Goal: Task Accomplishment & Management: Use online tool/utility

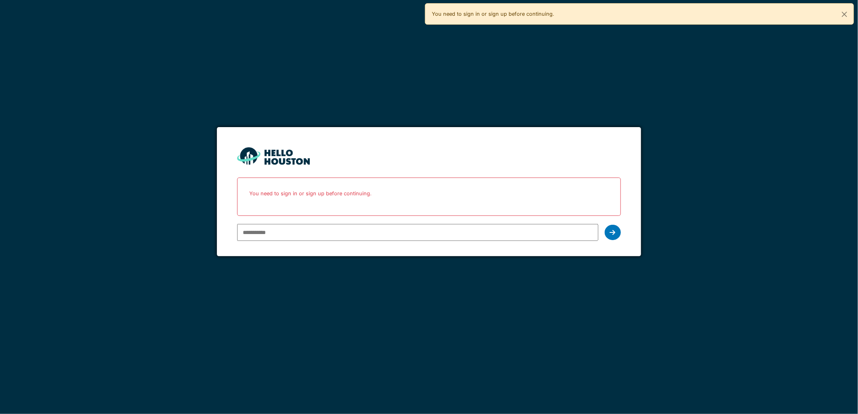
click at [527, 230] on input "email" at bounding box center [417, 232] width 361 height 17
type input "**********"
click at [610, 238] on div at bounding box center [612, 232] width 16 height 15
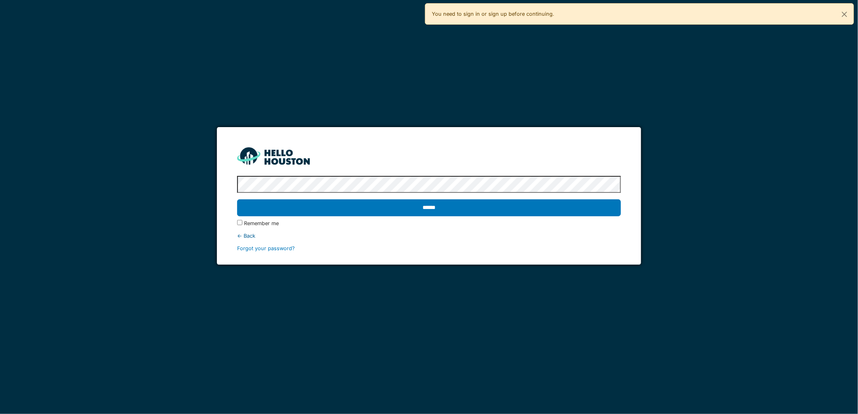
click at [237, 199] on input "******" at bounding box center [428, 207] width 383 height 17
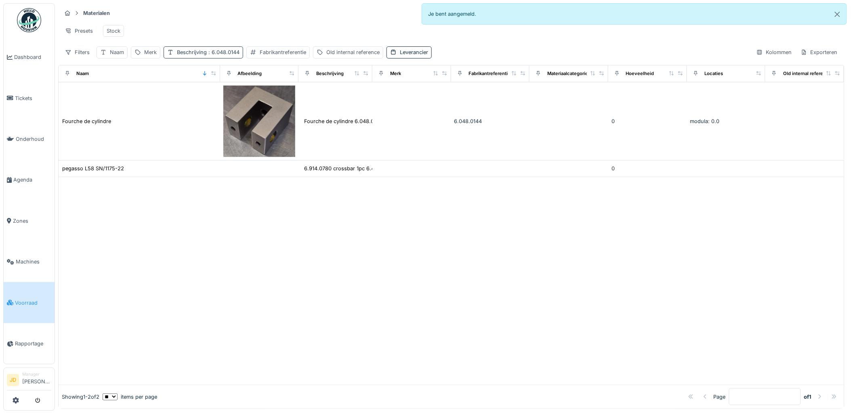
click at [231, 58] on div "Beschrijving : 6.048.0144" at bounding box center [204, 52] width 80 height 12
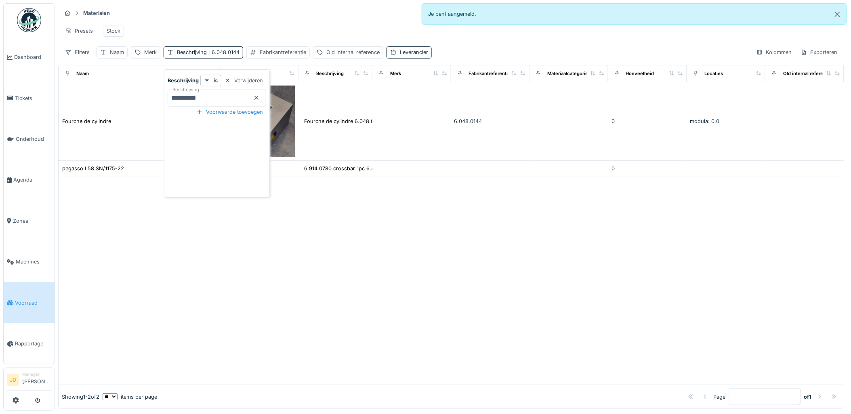
click at [257, 98] on icon at bounding box center [256, 98] width 4 height 4
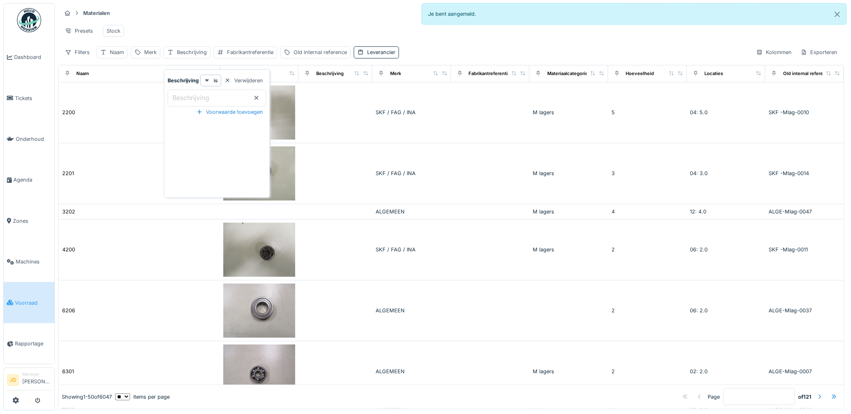
click at [184, 94] on label "Beschrijving" at bounding box center [191, 98] width 40 height 10
click at [184, 94] on input "Beschrijving" at bounding box center [217, 98] width 99 height 17
type input "******"
click at [174, 20] on div "Materialen Materiaalaanvragen Presets Stock Filters Naam Merk Beschrijving Fabr…" at bounding box center [451, 32] width 786 height 59
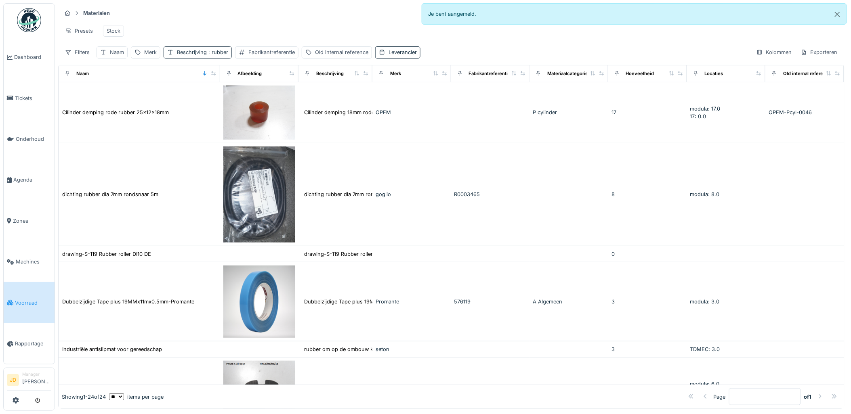
click at [203, 56] on div "Beschrijving : rubber" at bounding box center [202, 52] width 51 height 8
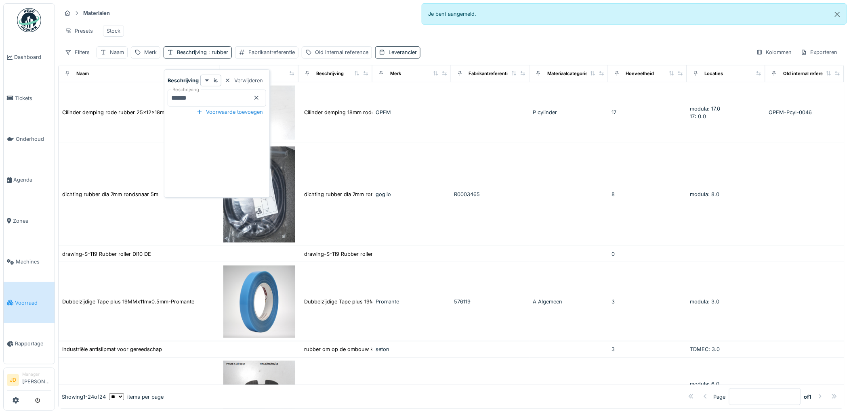
click at [257, 99] on icon at bounding box center [256, 97] width 6 height 5
click at [227, 100] on input "Beschrijving" at bounding box center [217, 98] width 99 height 17
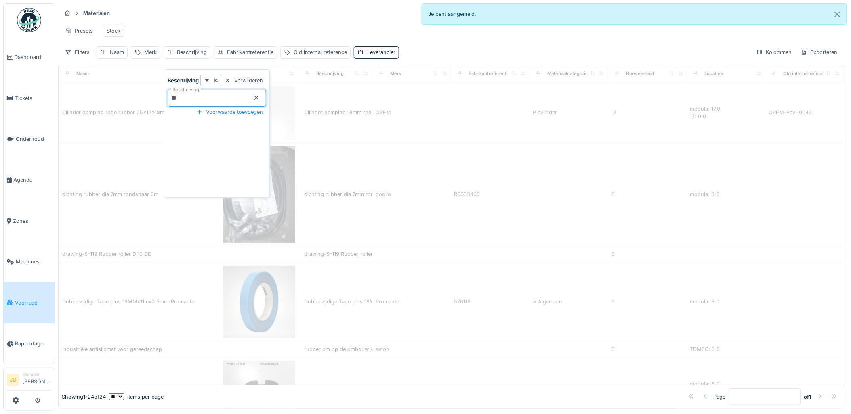
type input "***"
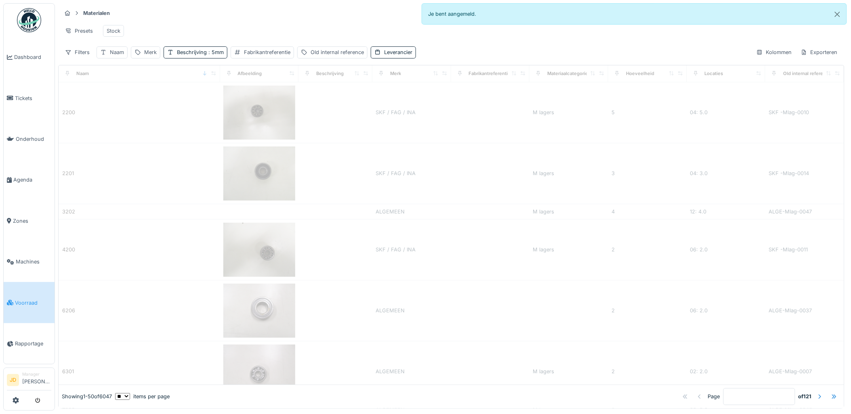
click at [208, 29] on div "Presets Stock" at bounding box center [451, 31] width 780 height 18
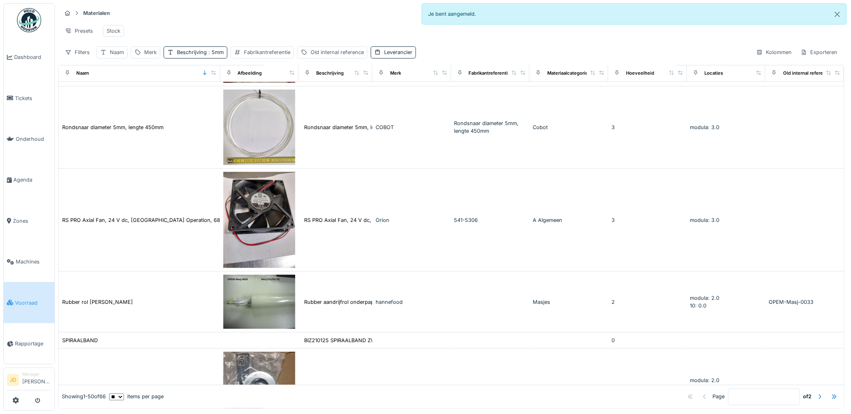
scroll to position [5, 0]
click at [816, 393] on div at bounding box center [819, 397] width 6 height 8
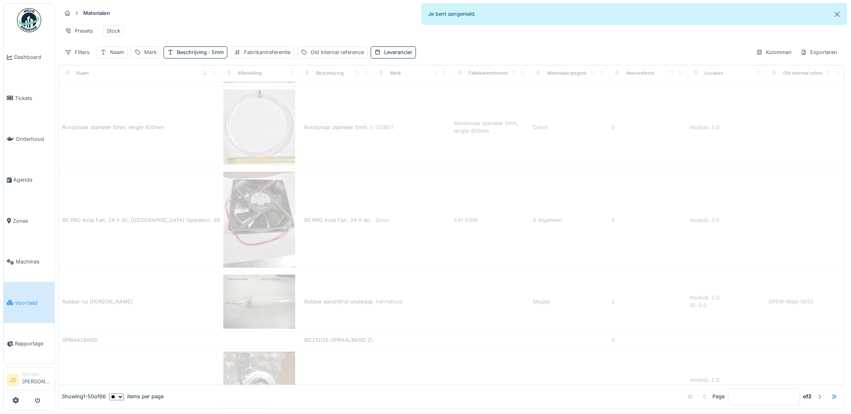
type input "*"
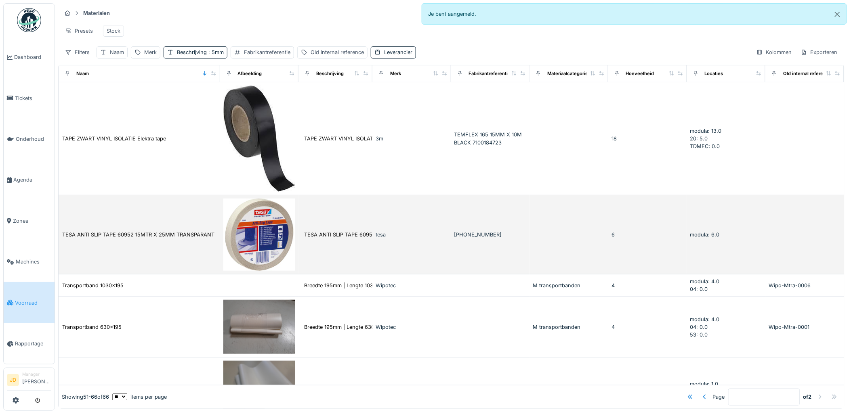
scroll to position [0, 0]
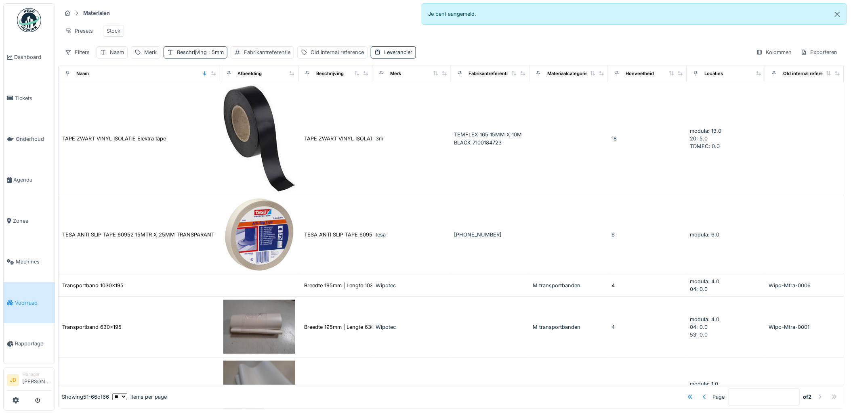
click at [195, 56] on div "Beschrijving : 5mm" at bounding box center [200, 52] width 47 height 8
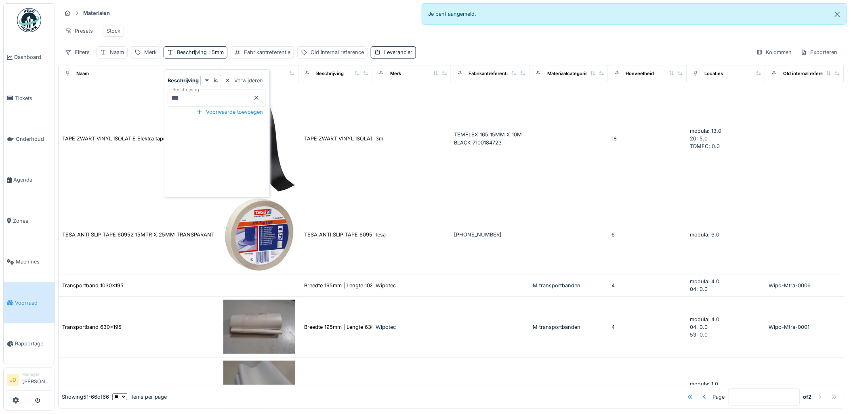
click at [255, 97] on icon at bounding box center [256, 97] width 6 height 5
click at [118, 56] on div "Naam" at bounding box center [117, 52] width 14 height 8
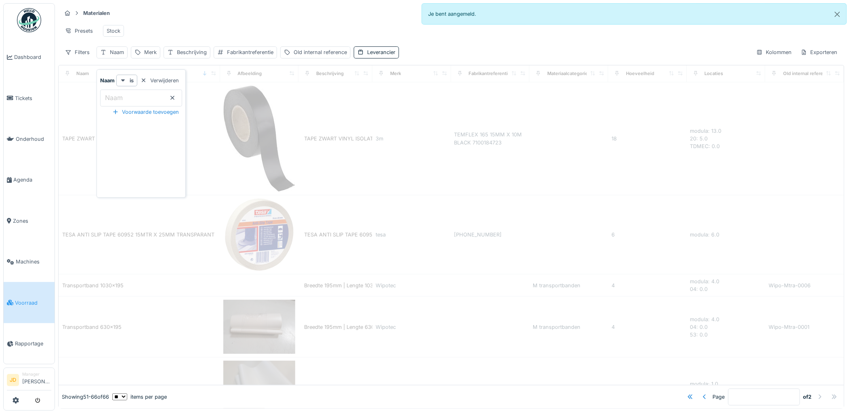
click at [131, 94] on input "Naam" at bounding box center [141, 98] width 82 height 17
type input "*"
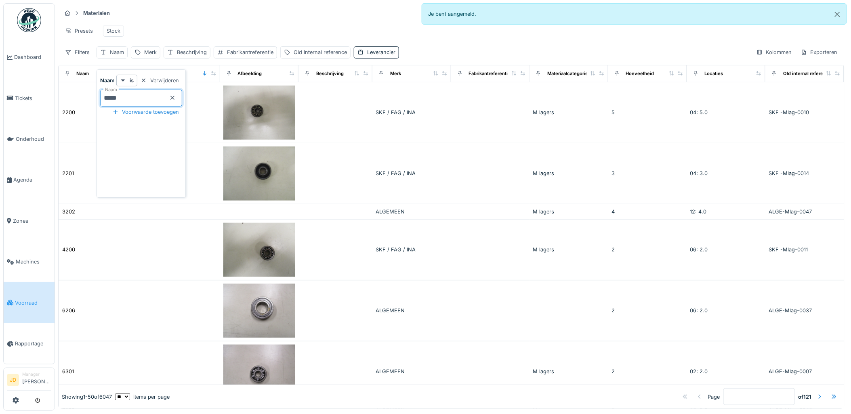
type input "******"
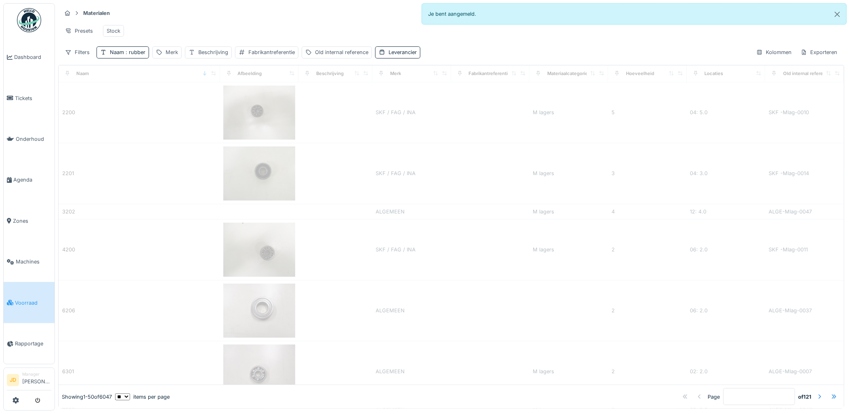
click at [212, 33] on div "Presets Stock" at bounding box center [451, 31] width 780 height 18
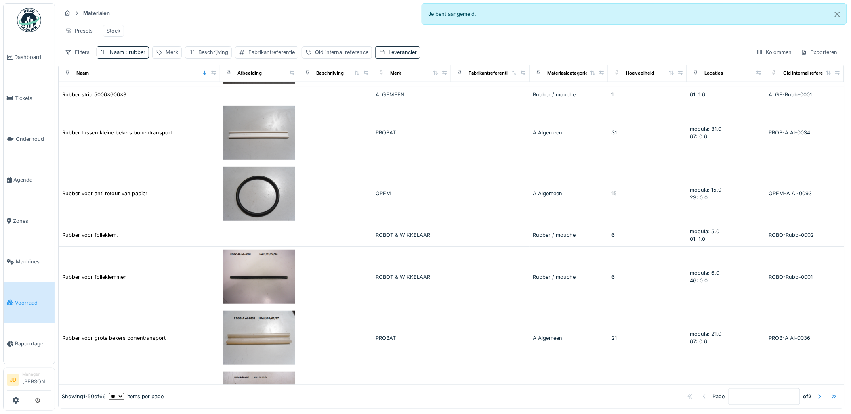
scroll to position [2511, 0]
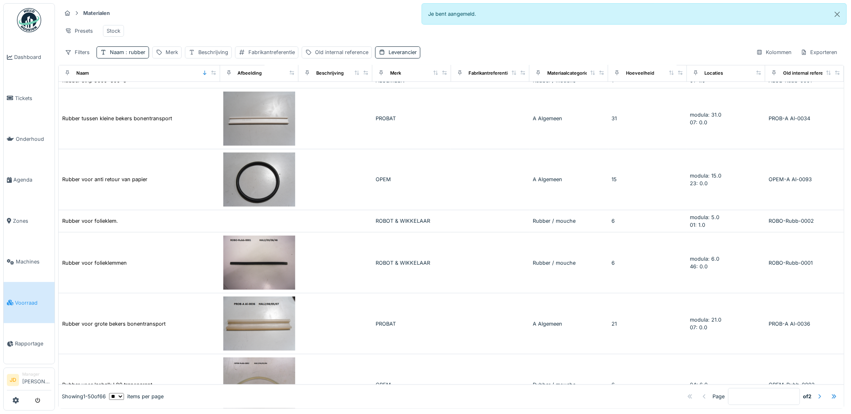
click at [816, 393] on div at bounding box center [819, 397] width 6 height 8
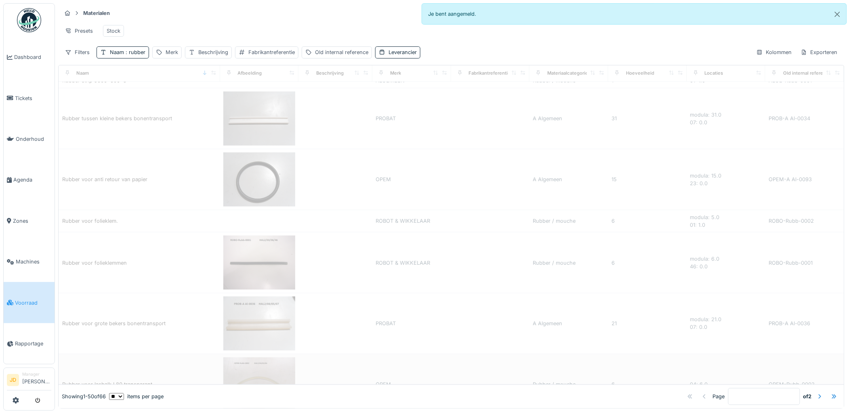
type input "*"
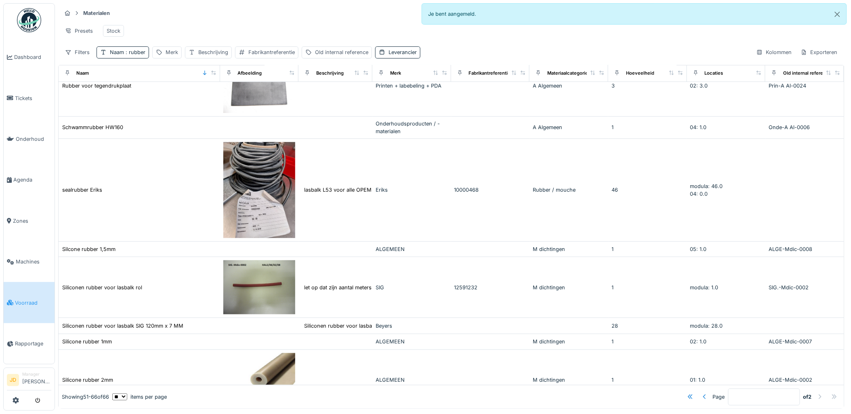
scroll to position [146, 0]
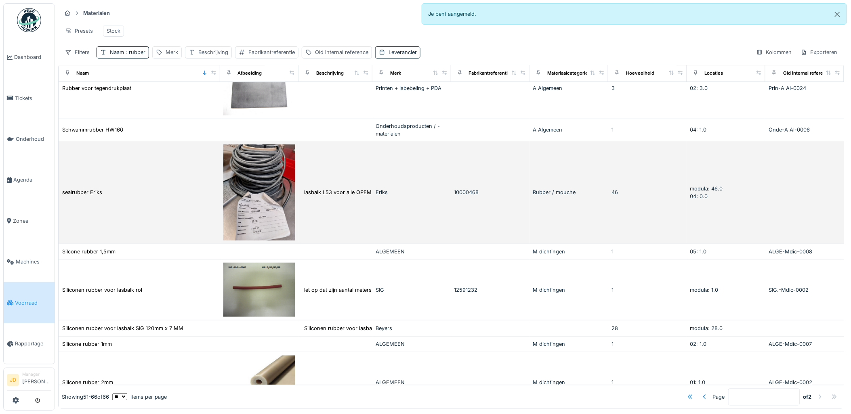
click at [191, 185] on td "sealrubber Eriks" at bounding box center [140, 192] width 162 height 103
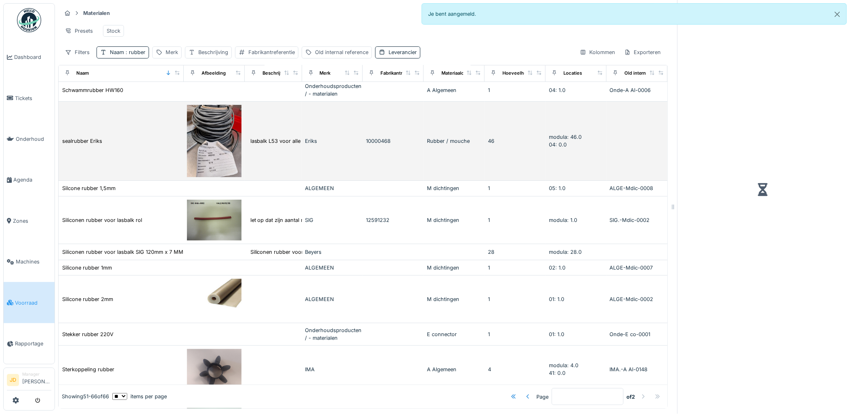
scroll to position [116, 0]
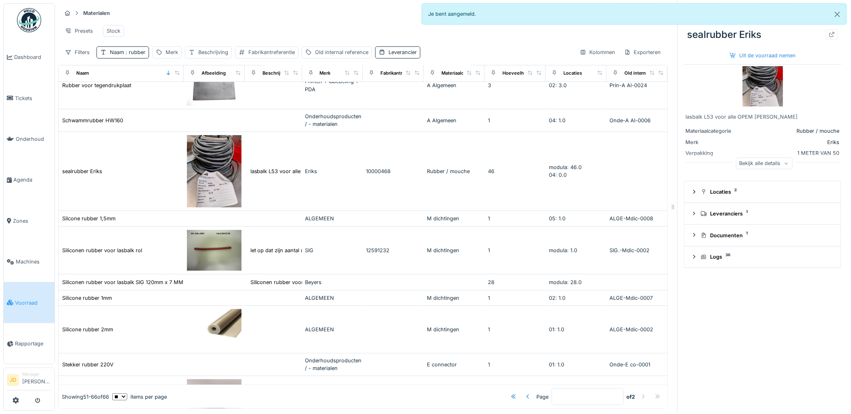
click at [749, 59] on div "Uit de voorraad nemen" at bounding box center [762, 55] width 73 height 11
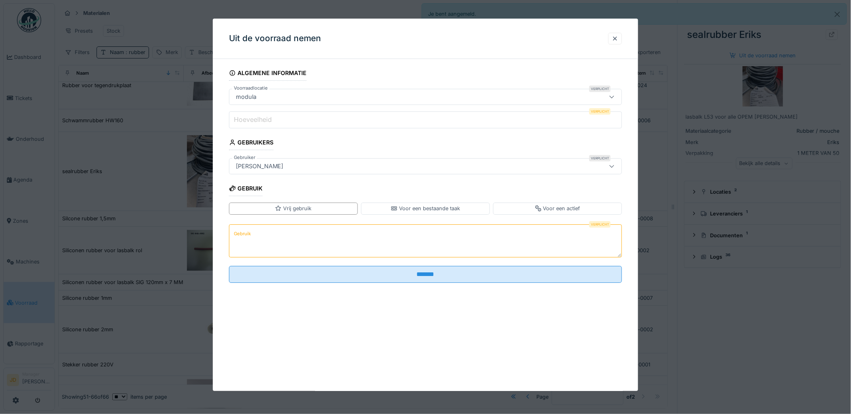
click at [320, 120] on input "Hoeveelheid" at bounding box center [425, 119] width 393 height 17
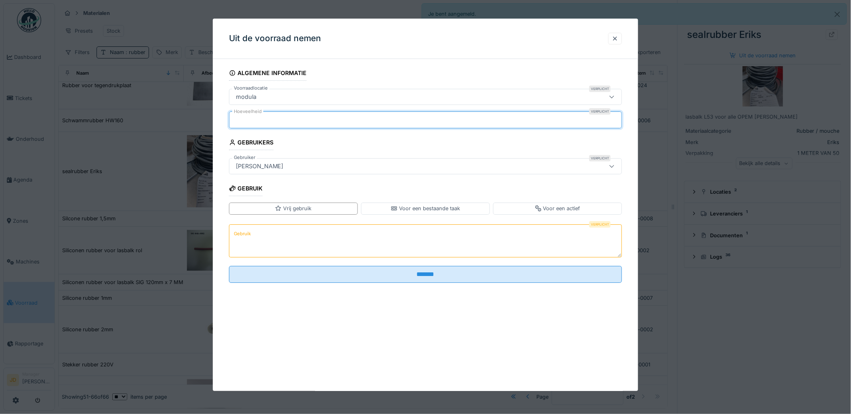
type input "*"
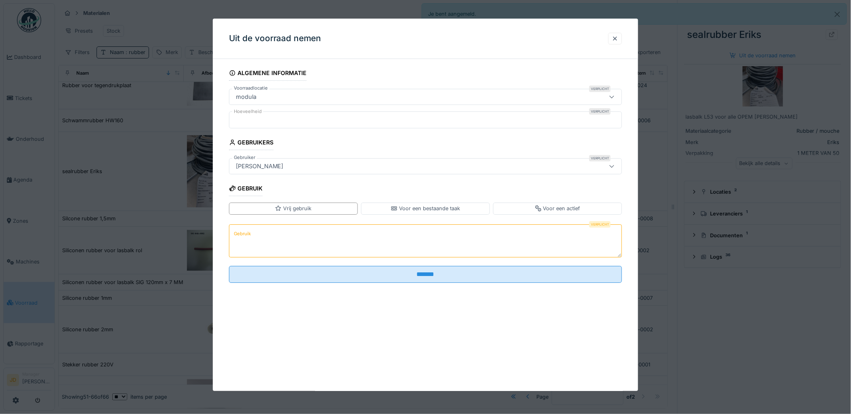
click at [316, 252] on textarea "Gebruik" at bounding box center [425, 240] width 393 height 33
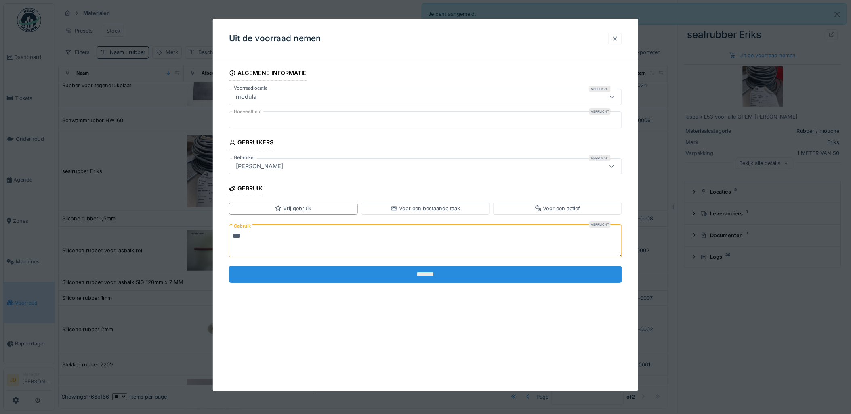
type textarea "***"
click at [317, 273] on input "*******" at bounding box center [425, 274] width 393 height 17
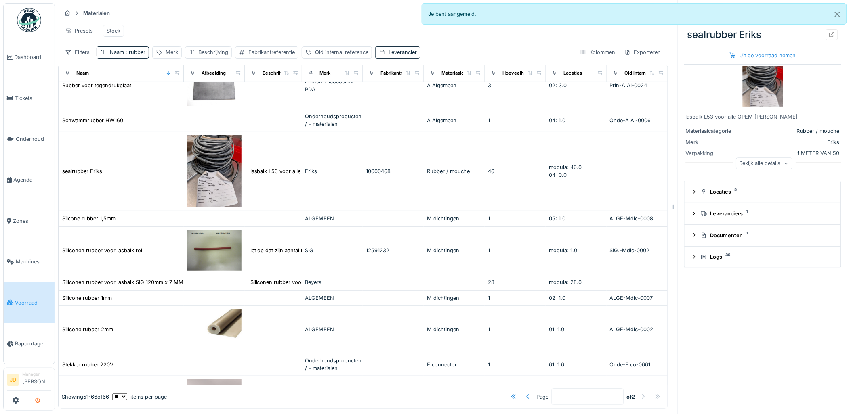
click at [37, 403] on icon "submit" at bounding box center [37, 401] width 5 height 5
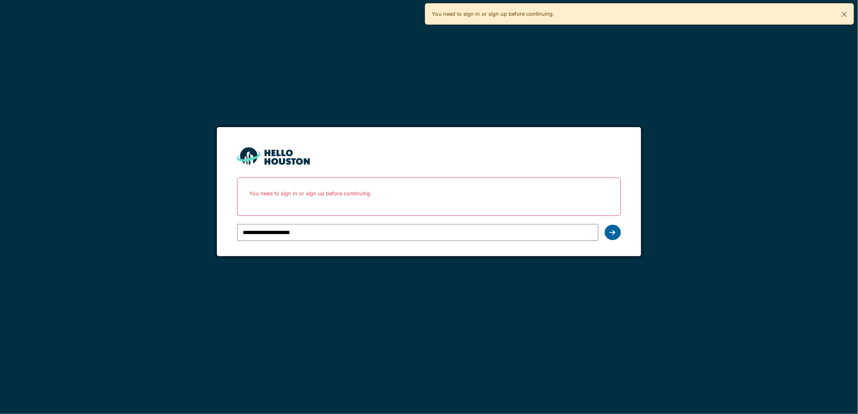
type input "**********"
click at [608, 234] on div at bounding box center [612, 232] width 16 height 15
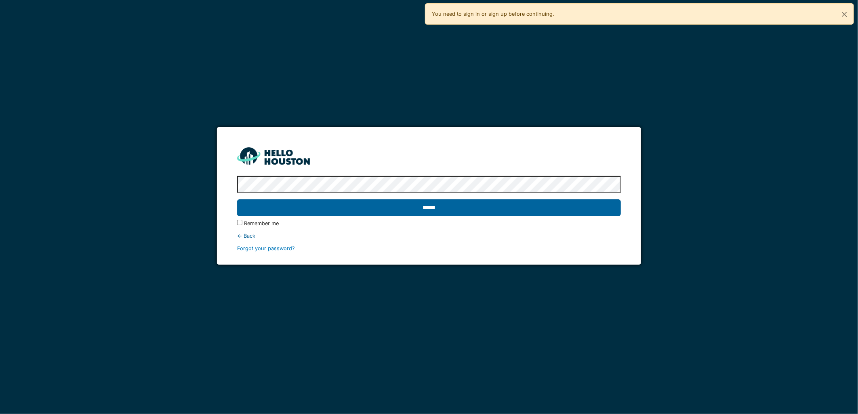
click at [494, 208] on input "******" at bounding box center [428, 207] width 383 height 17
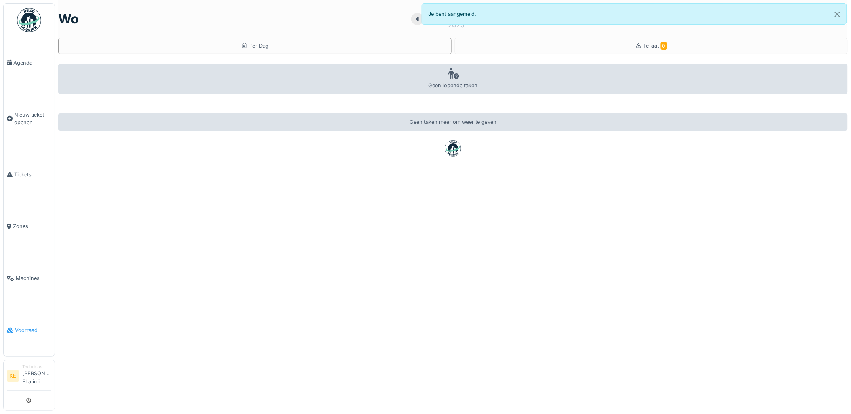
click at [19, 327] on span "Voorraad" at bounding box center [33, 331] width 36 height 8
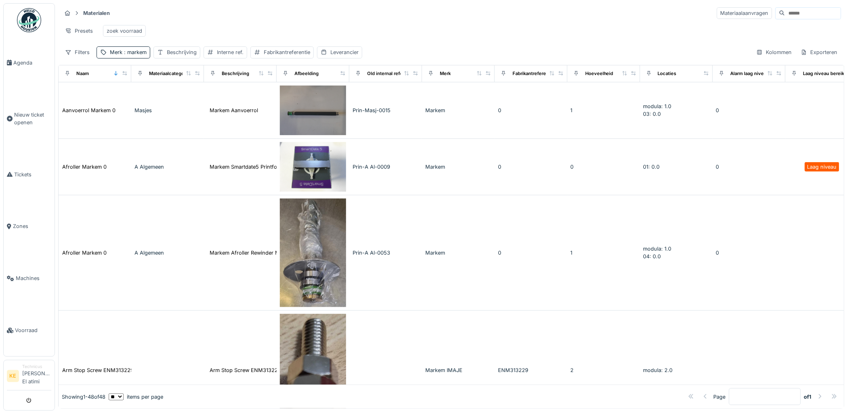
click at [785, 14] on input at bounding box center [813, 13] width 56 height 11
click at [137, 55] on span ": markem" at bounding box center [134, 52] width 24 height 6
click at [174, 101] on div at bounding box center [171, 98] width 6 height 8
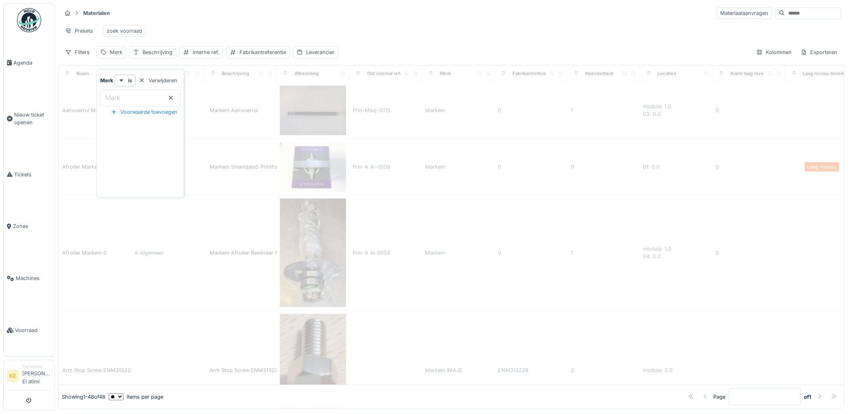
click at [785, 15] on input at bounding box center [813, 13] width 56 height 11
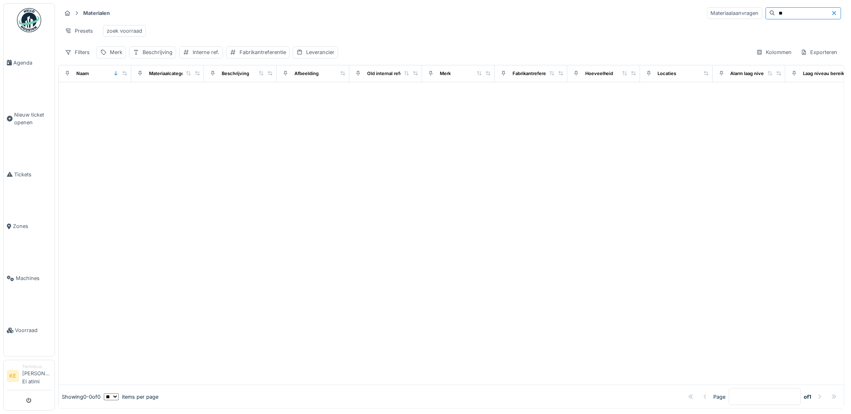
type input "*"
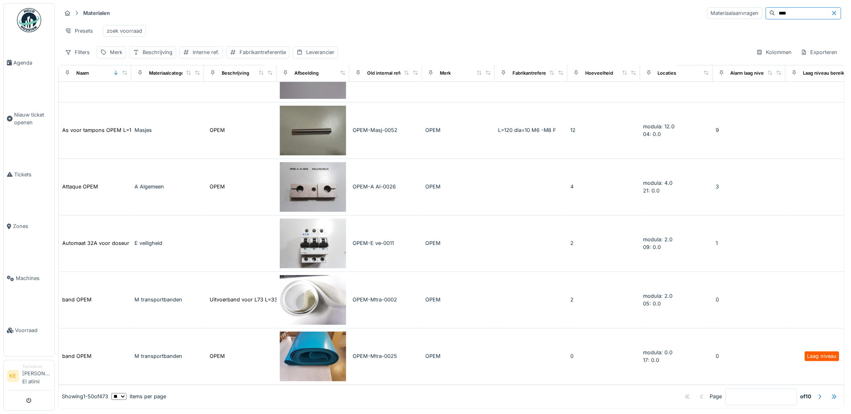
scroll to position [2565, 0]
type input "****"
click at [816, 393] on div at bounding box center [819, 397] width 6 height 8
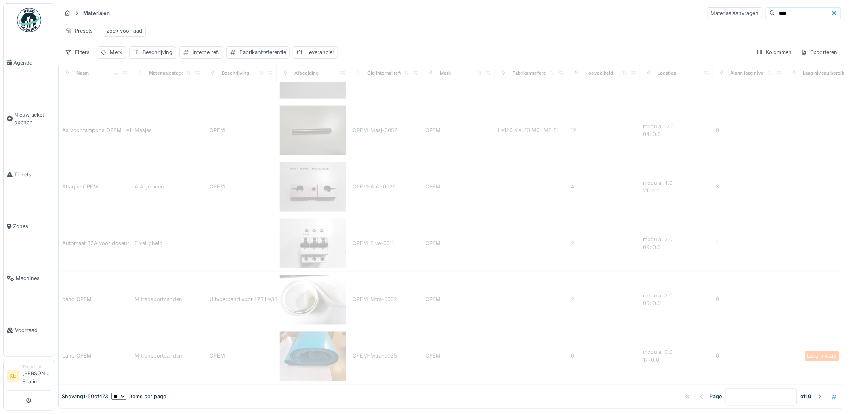
type input "*"
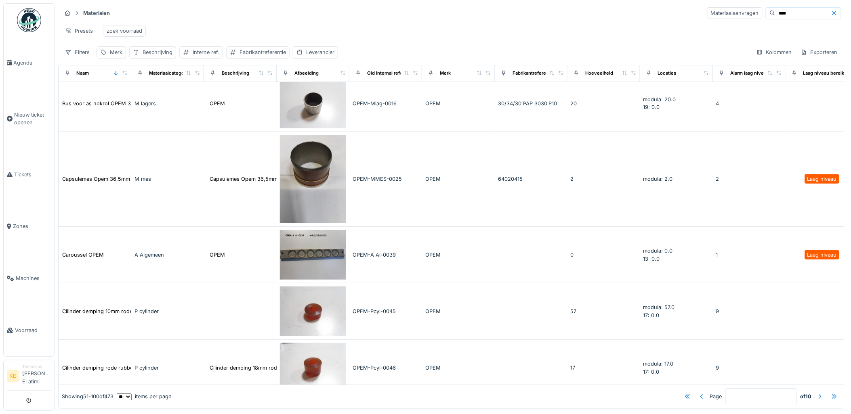
scroll to position [687, 0]
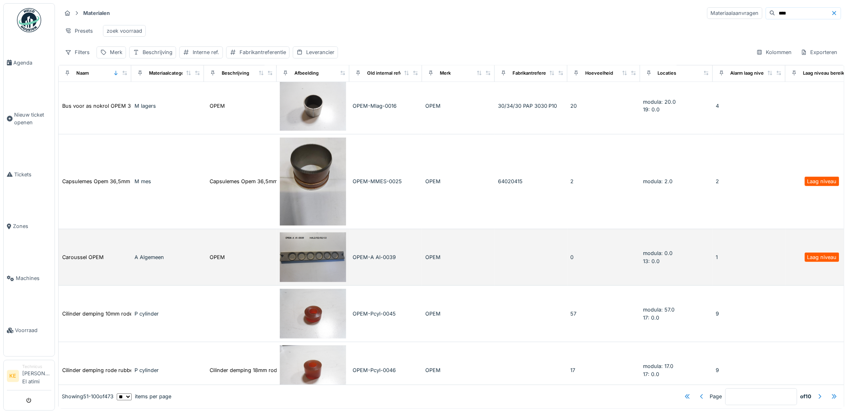
click at [305, 258] on img at bounding box center [313, 258] width 66 height 50
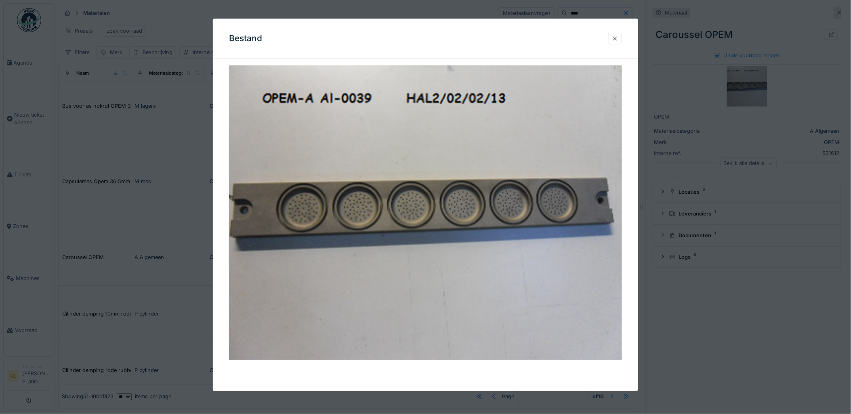
click at [618, 40] on div at bounding box center [615, 39] width 6 height 8
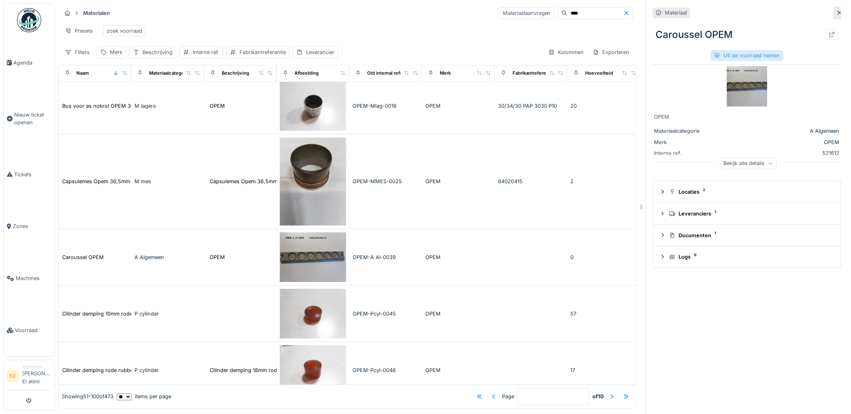
click at [752, 55] on div "Uit de voorraad nemen" at bounding box center [747, 55] width 73 height 11
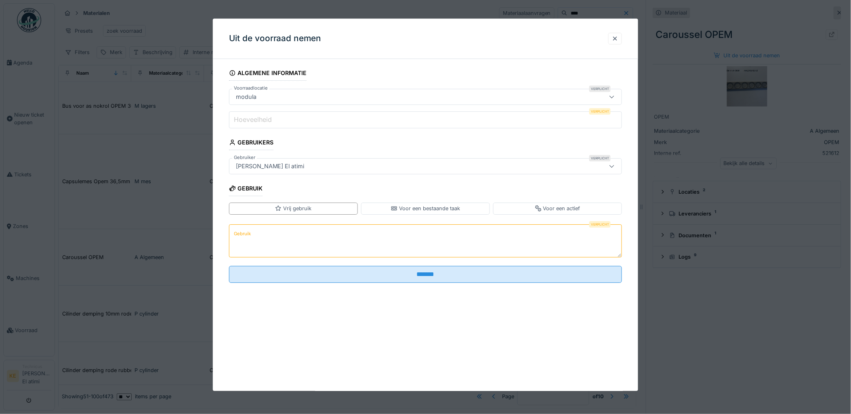
click at [280, 125] on input "Hoeveelheid" at bounding box center [425, 119] width 393 height 17
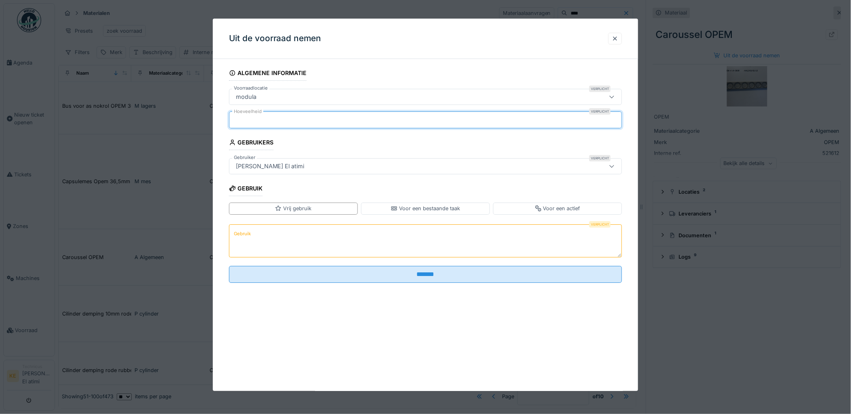
type input "*"
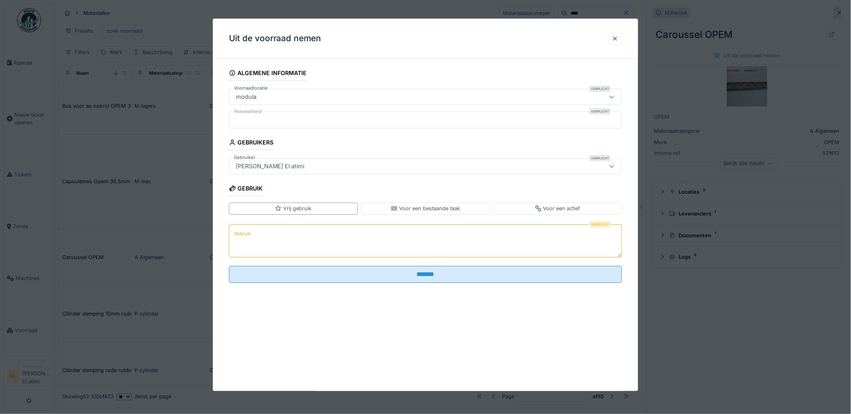
click at [292, 241] on textarea "Gebruik" at bounding box center [425, 240] width 393 height 33
type textarea "***"
click at [272, 207] on div "Vrij gebruik" at bounding box center [293, 209] width 129 height 12
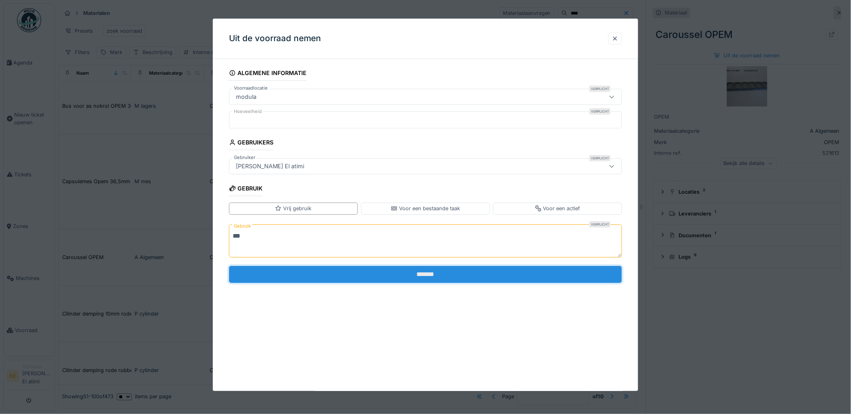
click at [364, 272] on input "*******" at bounding box center [425, 274] width 393 height 17
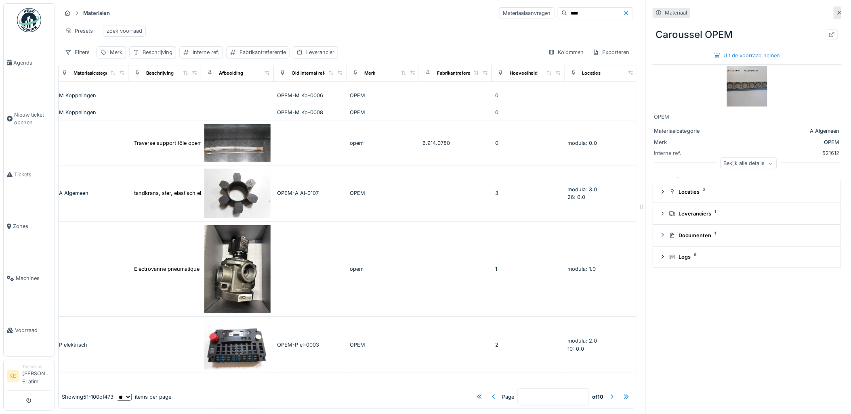
scroll to position [2437, 76]
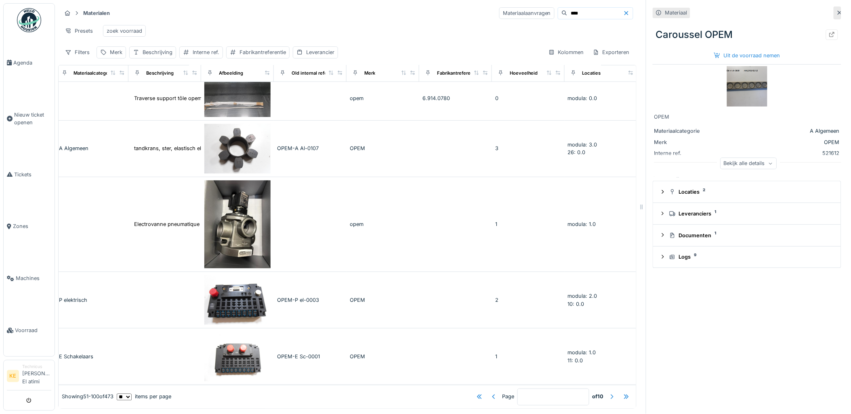
click at [608, 393] on div at bounding box center [611, 397] width 6 height 8
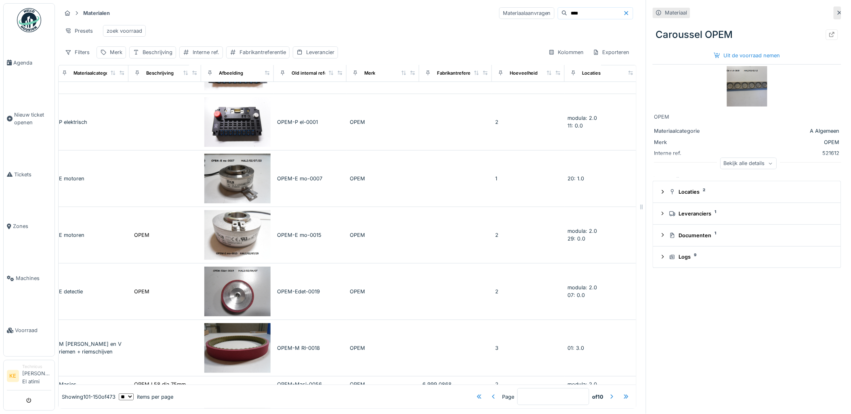
scroll to position [0, 76]
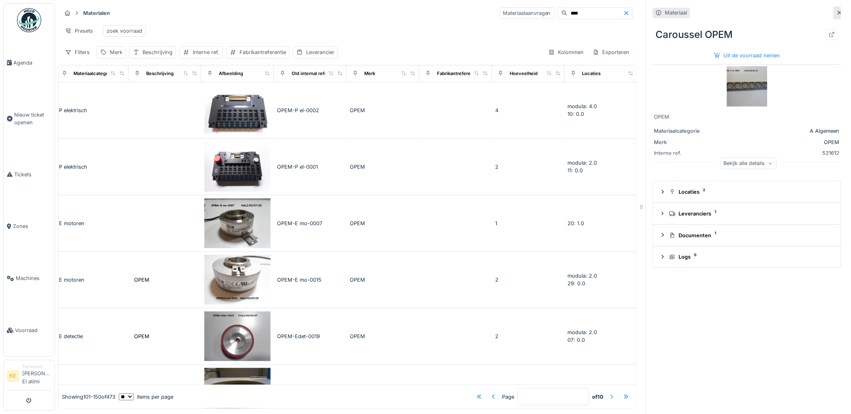
click at [608, 393] on div at bounding box center [611, 397] width 6 height 8
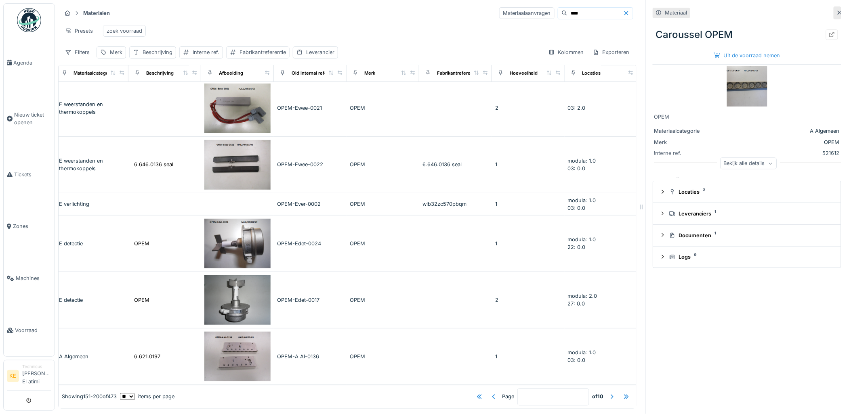
scroll to position [6, 0]
click at [608, 393] on div at bounding box center [611, 397] width 6 height 8
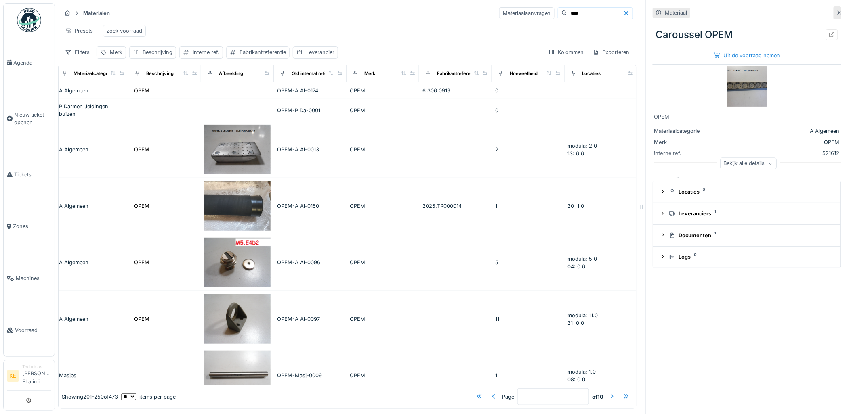
scroll to position [0, 0]
click at [608, 393] on div at bounding box center [611, 397] width 6 height 8
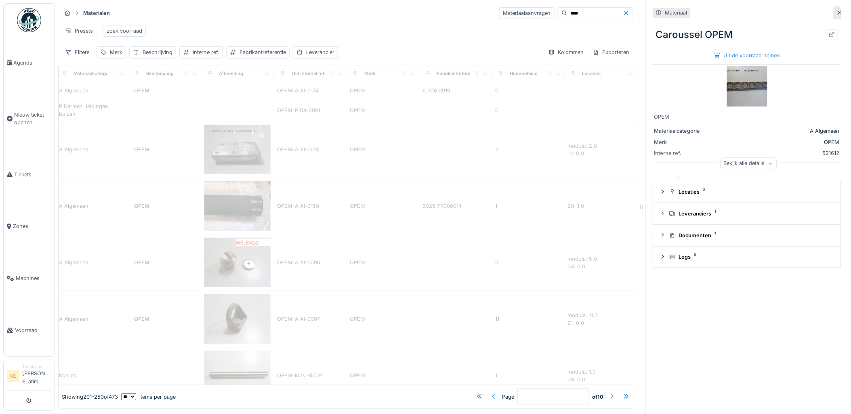
type input "*"
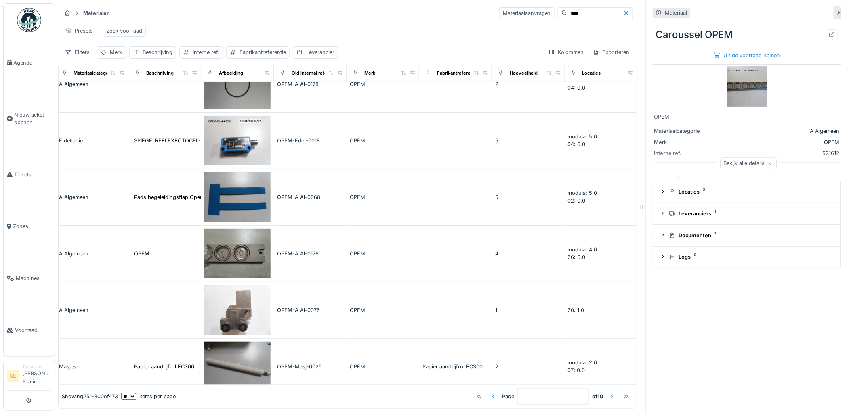
scroll to position [314, 76]
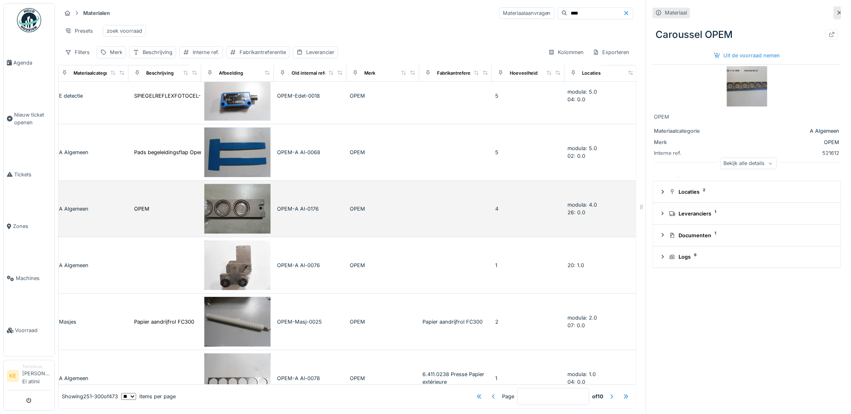
click at [227, 209] on img at bounding box center [237, 209] width 66 height 50
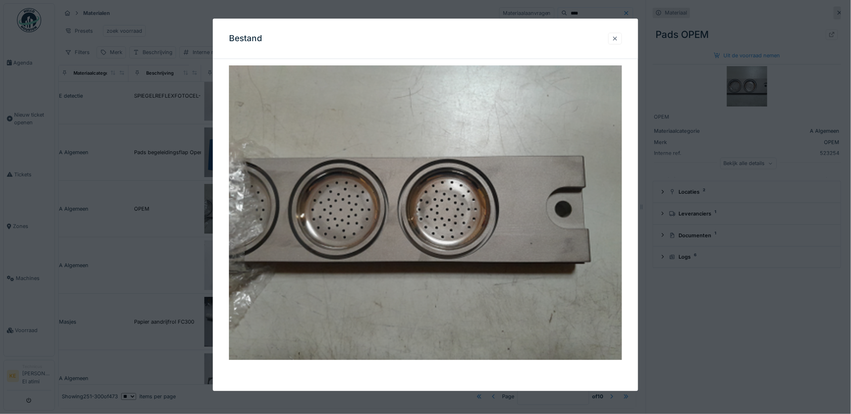
click at [618, 36] on div at bounding box center [615, 39] width 6 height 8
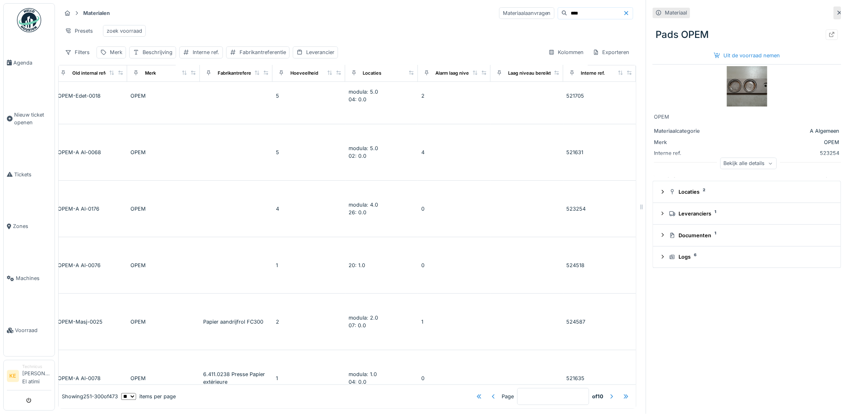
scroll to position [314, 314]
click at [727, 57] on div "Uit de voorraad nemen" at bounding box center [747, 55] width 73 height 11
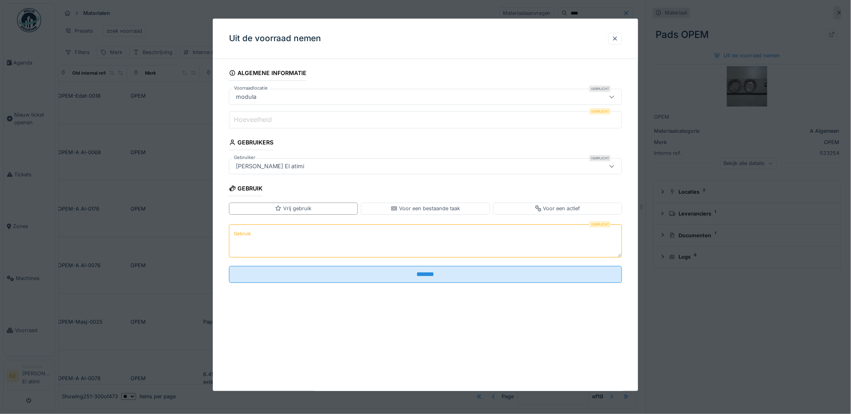
click at [375, 119] on input "Hoeveelheid" at bounding box center [425, 119] width 393 height 17
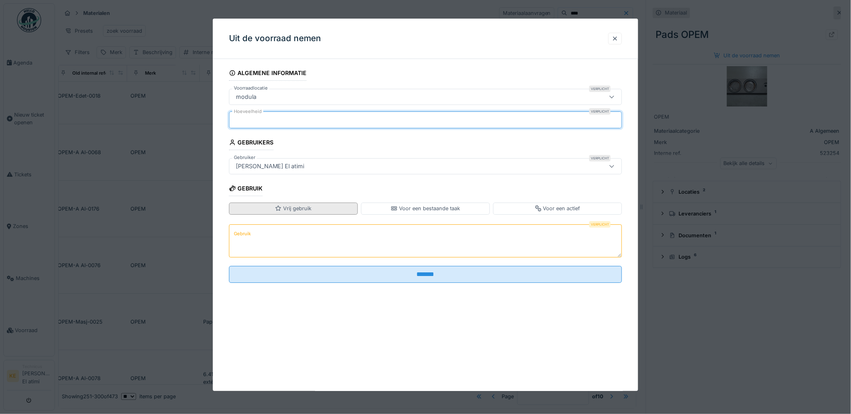
type input "*"
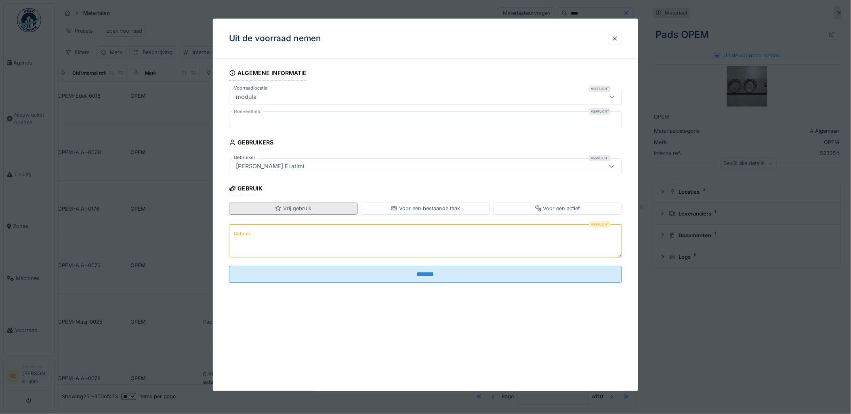
click at [290, 210] on div "Vrij gebruik" at bounding box center [293, 209] width 36 height 8
click at [259, 237] on textarea "Gebruik" at bounding box center [425, 240] width 393 height 33
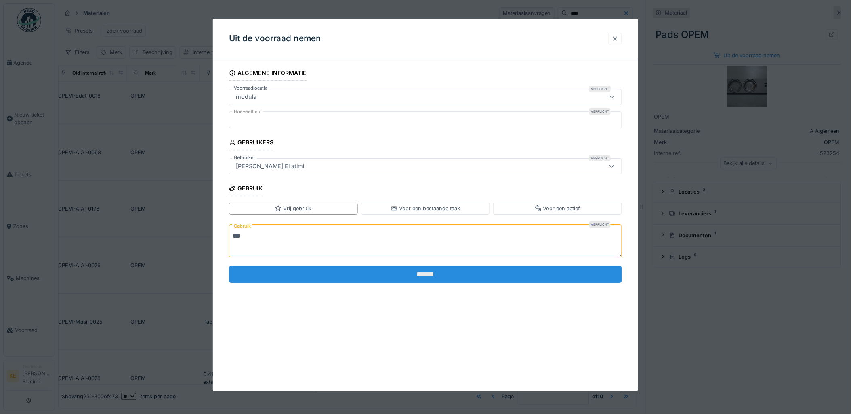
type textarea "***"
click at [354, 275] on input "*******" at bounding box center [425, 274] width 393 height 17
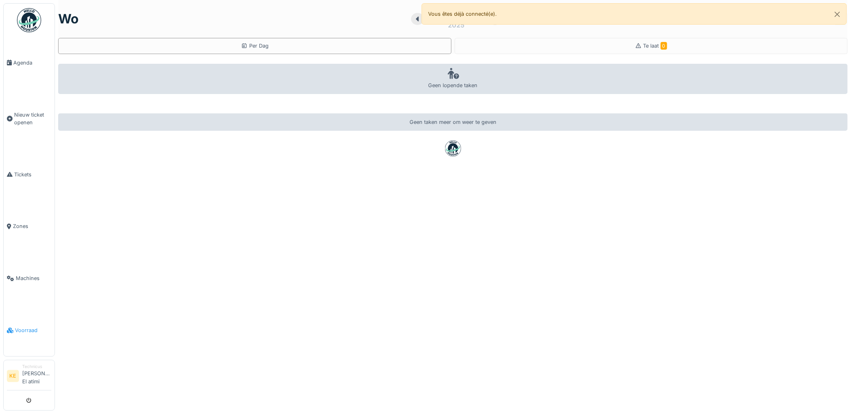
click at [31, 327] on span "Voorraad" at bounding box center [33, 331] width 36 height 8
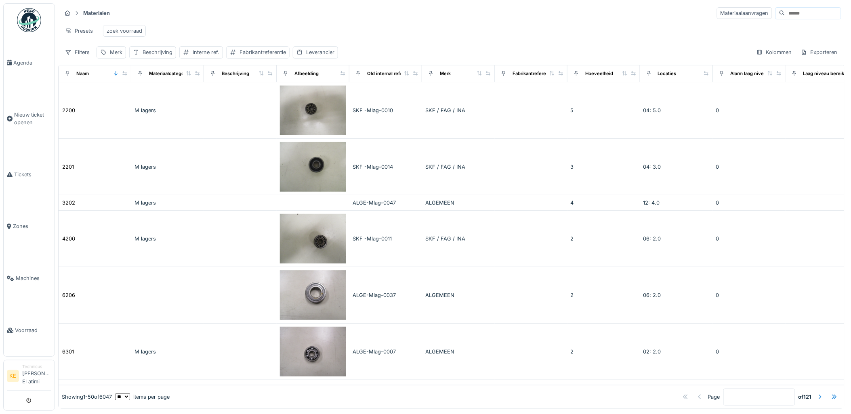
click at [806, 10] on input at bounding box center [813, 13] width 56 height 11
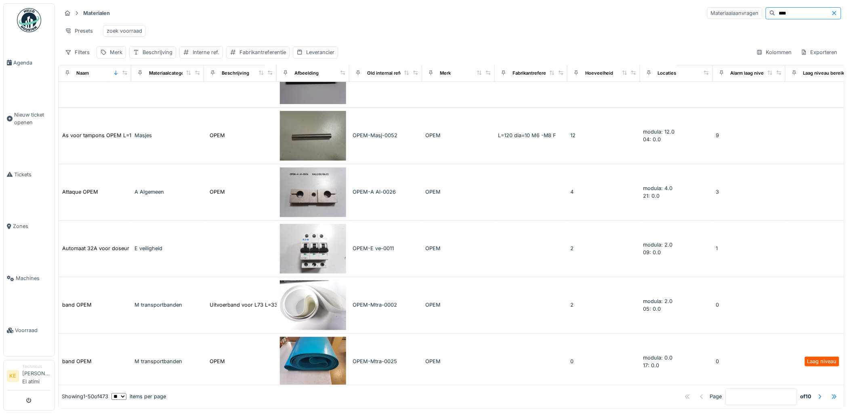
scroll to position [2565, 0]
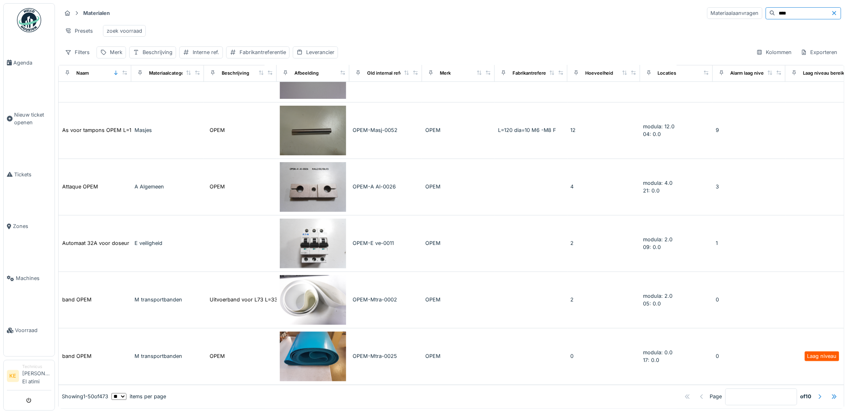
type input "****"
click at [816, 393] on div at bounding box center [819, 397] width 6 height 8
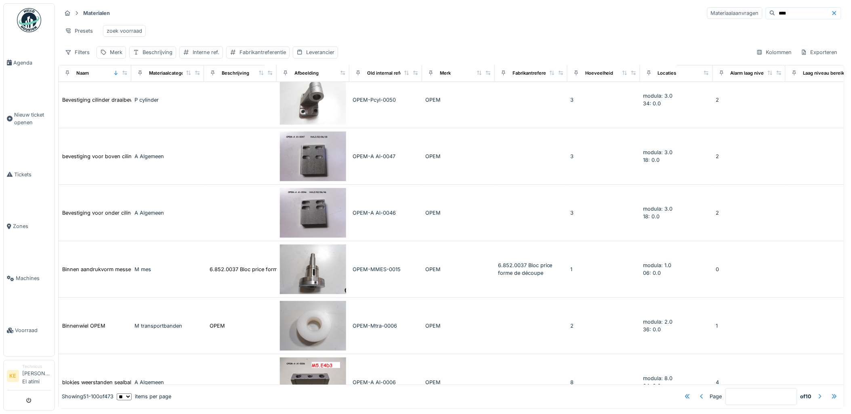
scroll to position [0, 0]
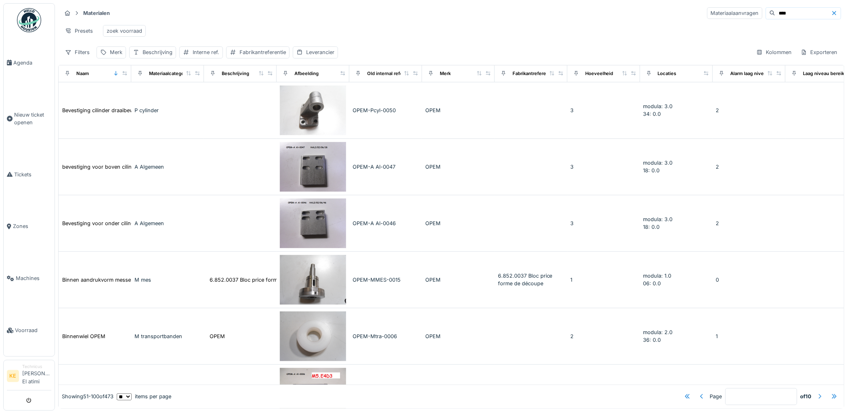
click at [816, 393] on div at bounding box center [819, 397] width 6 height 8
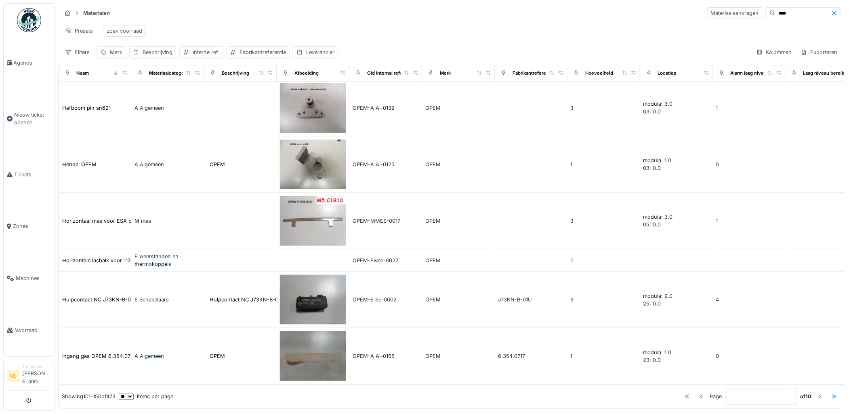
scroll to position [2433, 0]
click at [816, 393] on div at bounding box center [819, 397] width 6 height 8
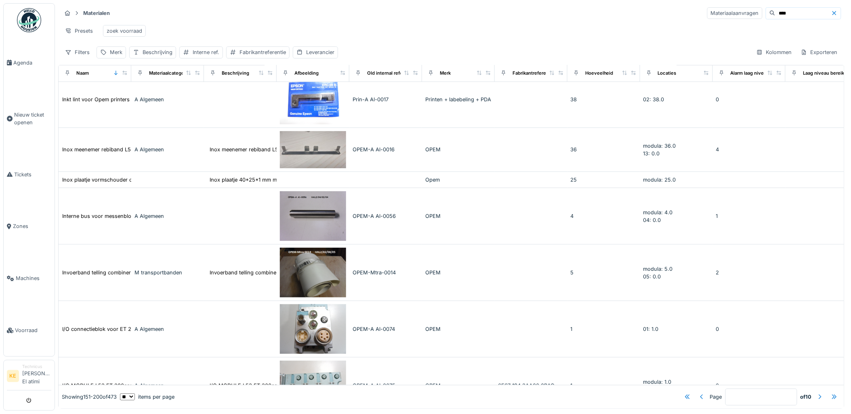
scroll to position [0, 0]
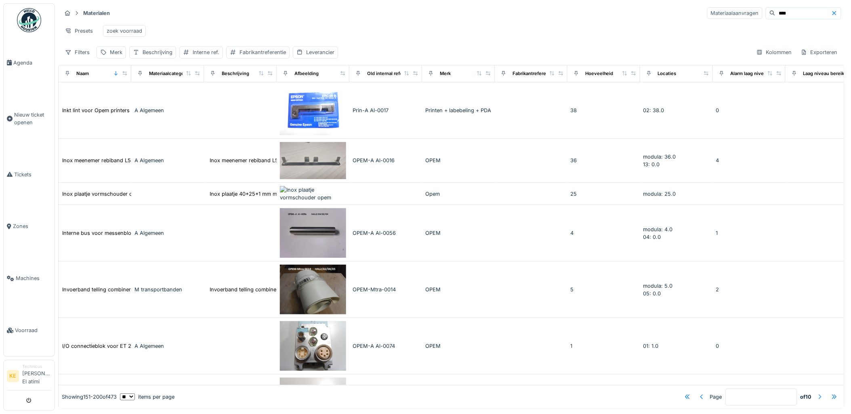
click at [816, 393] on div at bounding box center [819, 397] width 6 height 8
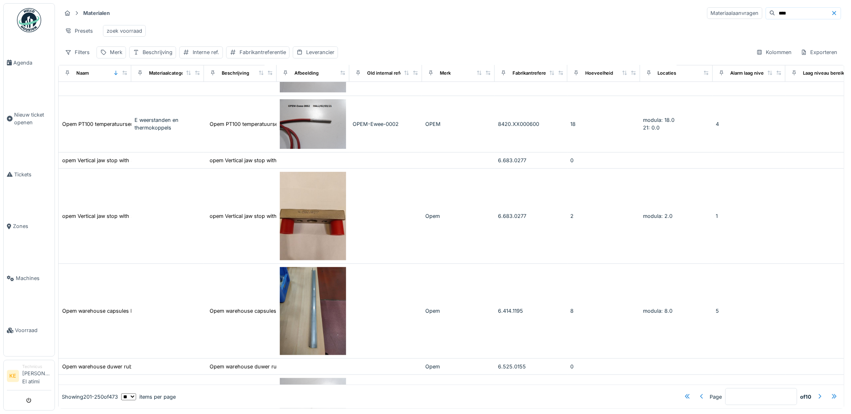
scroll to position [2368, 0]
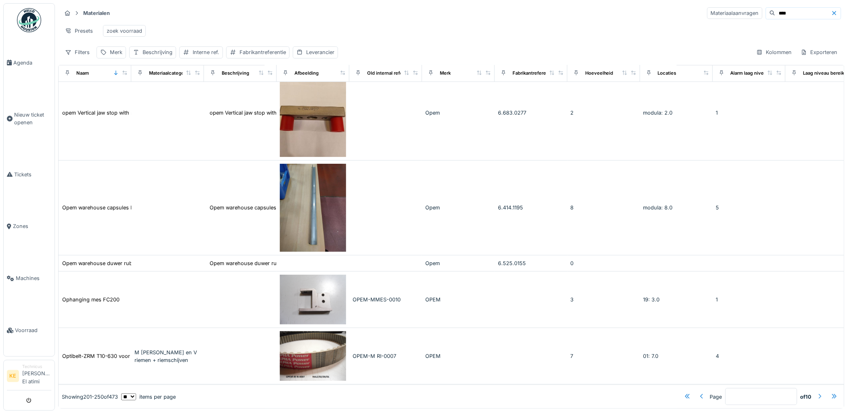
click at [816, 393] on div at bounding box center [819, 397] width 6 height 8
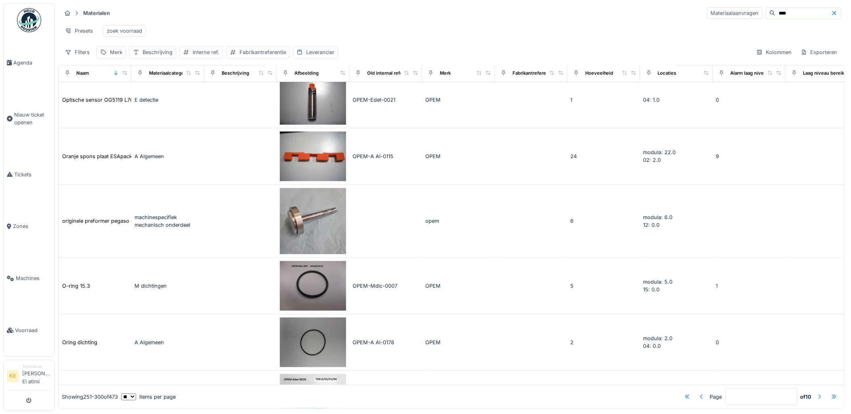
scroll to position [0, 0]
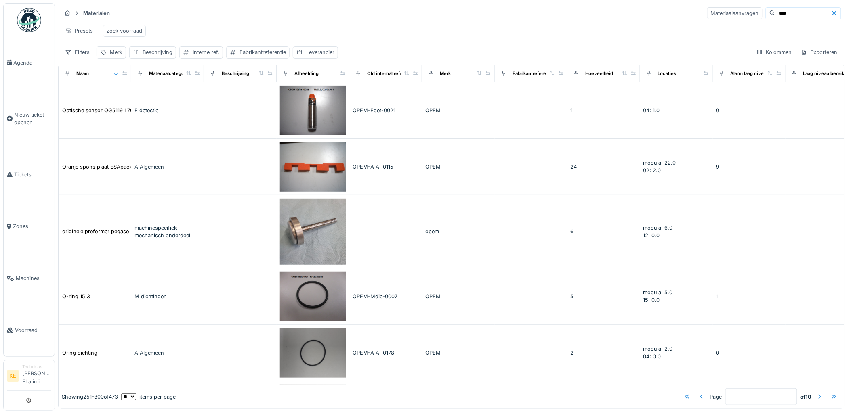
click at [816, 393] on div at bounding box center [819, 397] width 6 height 8
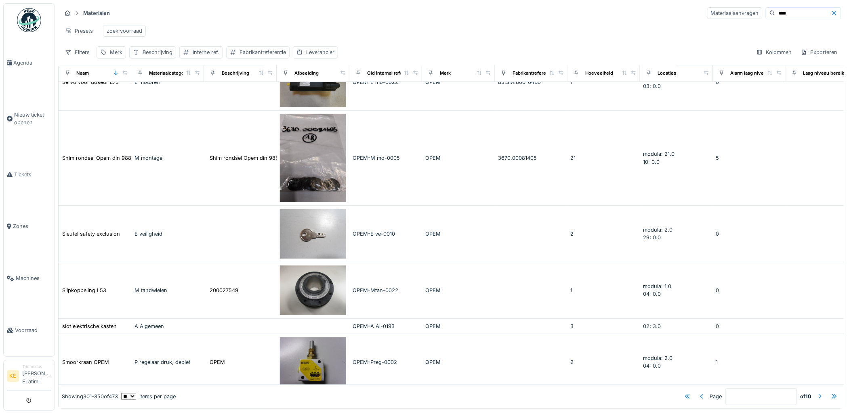
scroll to position [2242, 0]
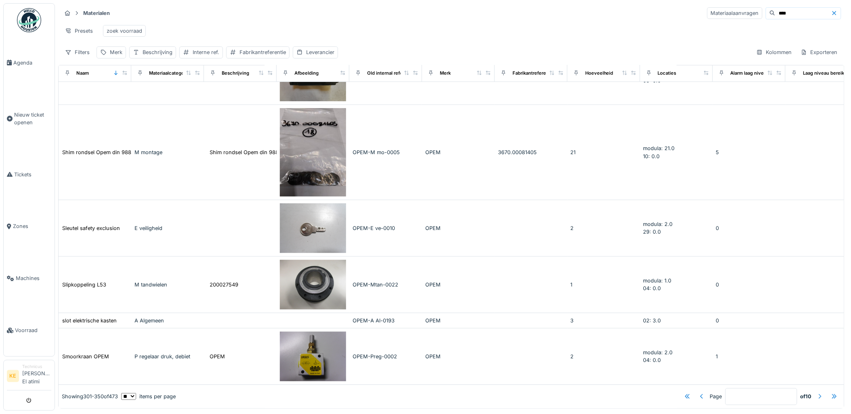
click at [816, 393] on div at bounding box center [819, 397] width 6 height 8
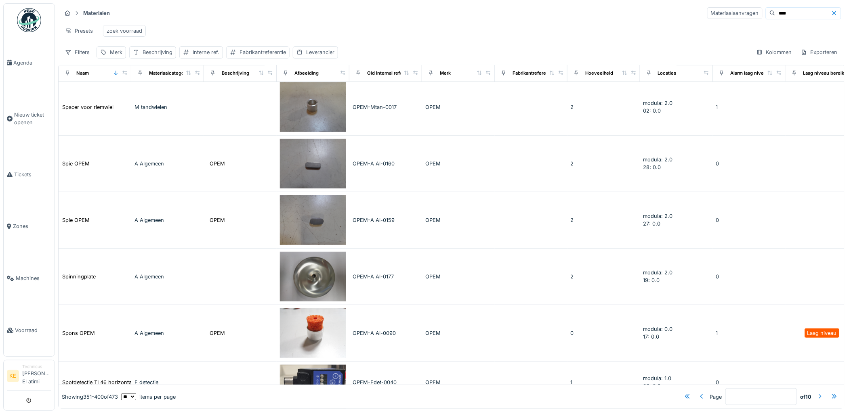
scroll to position [0, 0]
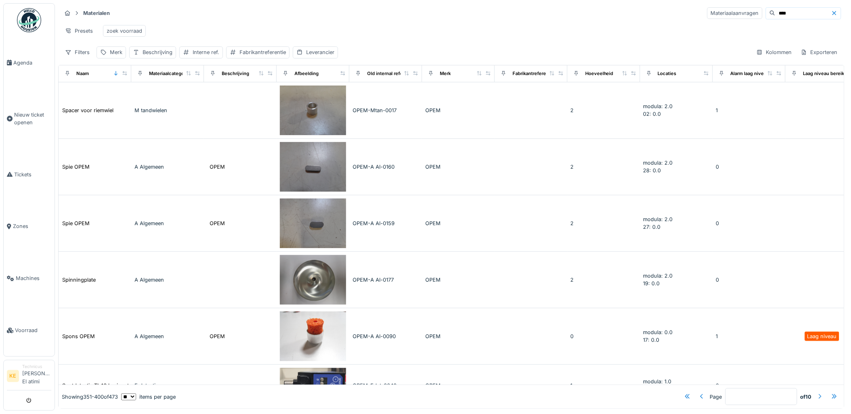
click at [816, 393] on div at bounding box center [819, 397] width 6 height 8
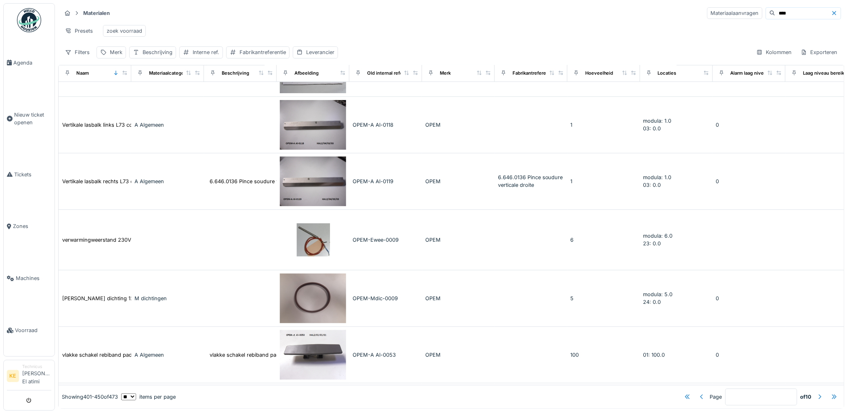
scroll to position [2383, 0]
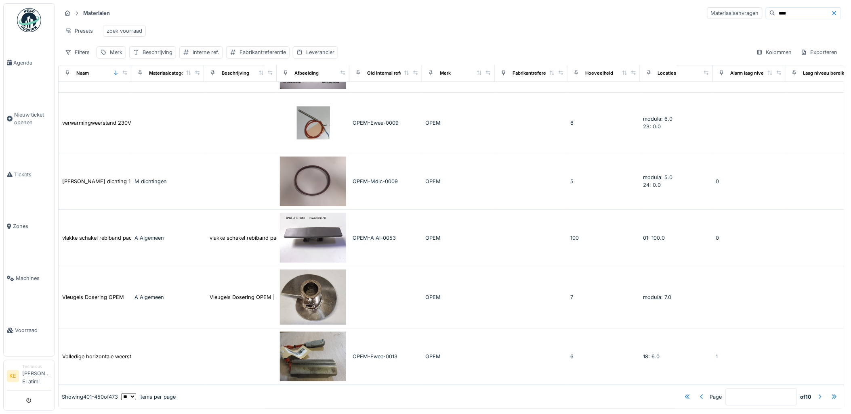
click at [816, 393] on div at bounding box center [819, 397] width 6 height 8
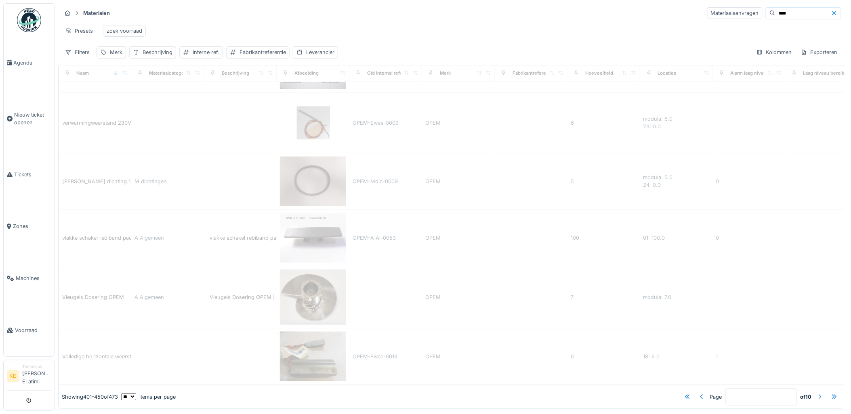
type input "**"
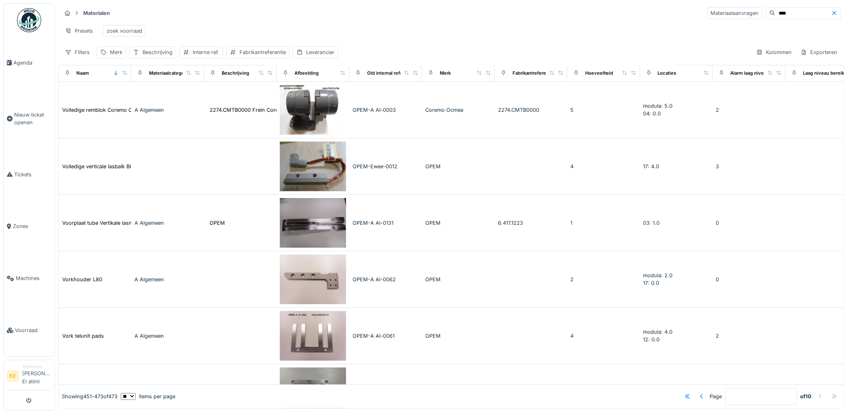
scroll to position [0, 0]
click at [31, 400] on icon "submit" at bounding box center [29, 401] width 5 height 5
